Goal: Find specific page/section: Find specific page/section

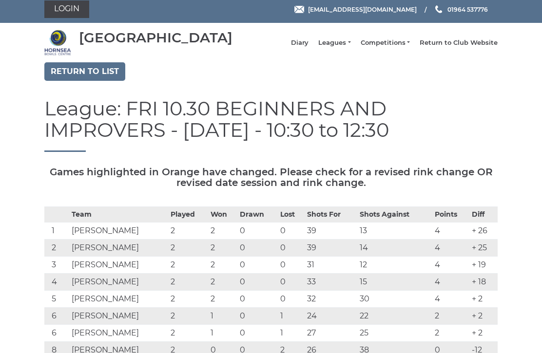
scroll to position [4, 0]
click at [346, 47] on link "Leagues" at bounding box center [334, 43] width 32 height 9
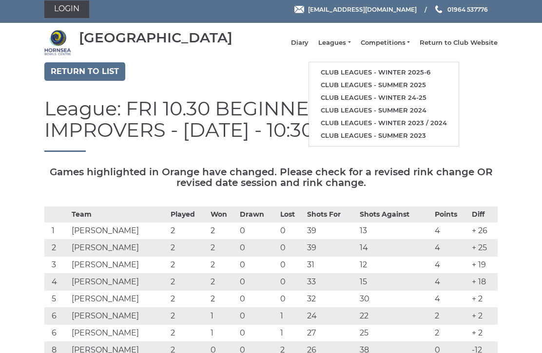
click at [367, 74] on link "Club leagues - Winter 2025-6" at bounding box center [384, 72] width 150 height 13
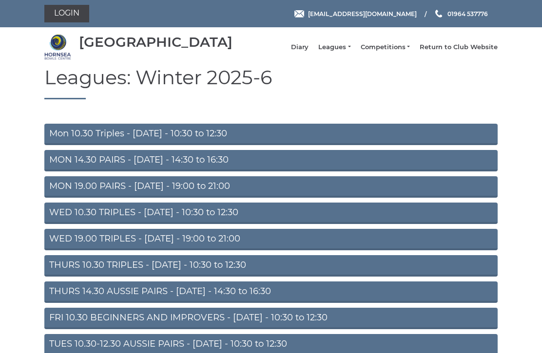
click at [345, 50] on link "Leagues" at bounding box center [334, 47] width 32 height 9
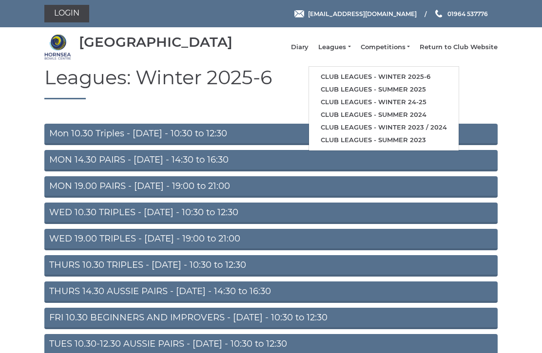
click at [359, 78] on link "Club leagues - Winter 2025-6" at bounding box center [384, 77] width 150 height 13
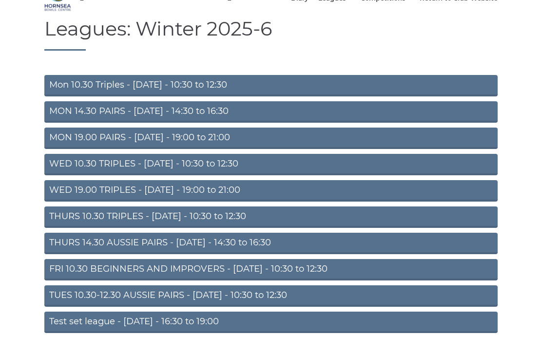
scroll to position [46, 0]
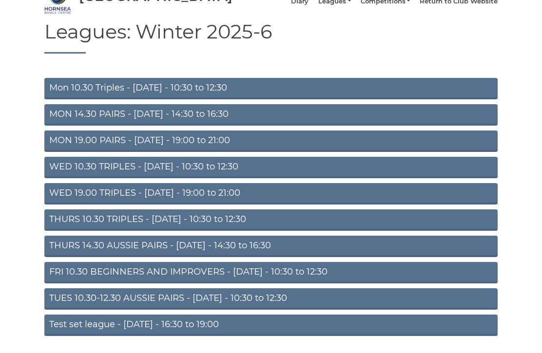
click at [145, 228] on link "THURS 10.30 TRIPLES - Thursday - 10:30 to 12:30" at bounding box center [270, 220] width 453 height 21
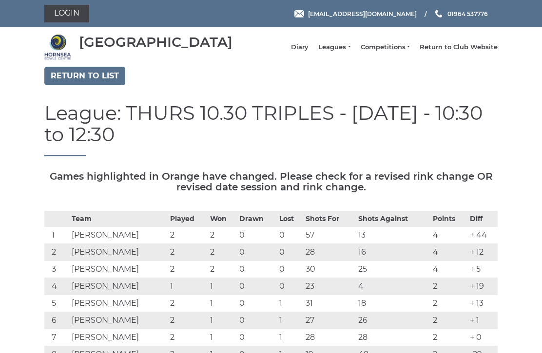
click at [449, 52] on link "Return to Club Website" at bounding box center [459, 47] width 78 height 9
click at [458, 52] on link "Return to Club Website" at bounding box center [459, 47] width 78 height 9
